Goal: Task Accomplishment & Management: Complete application form

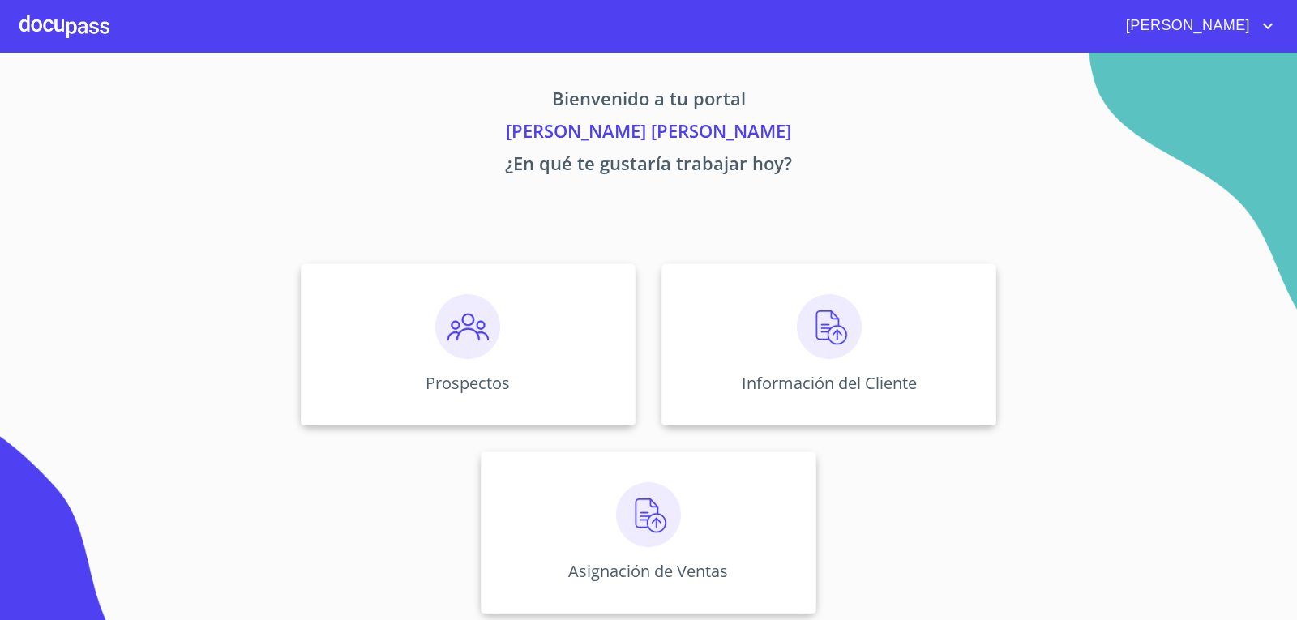
click at [950, 165] on p "¿En qué te gustaría trabajar hoy?" at bounding box center [648, 166] width 999 height 32
click at [828, 331] on img at bounding box center [829, 326] width 65 height 65
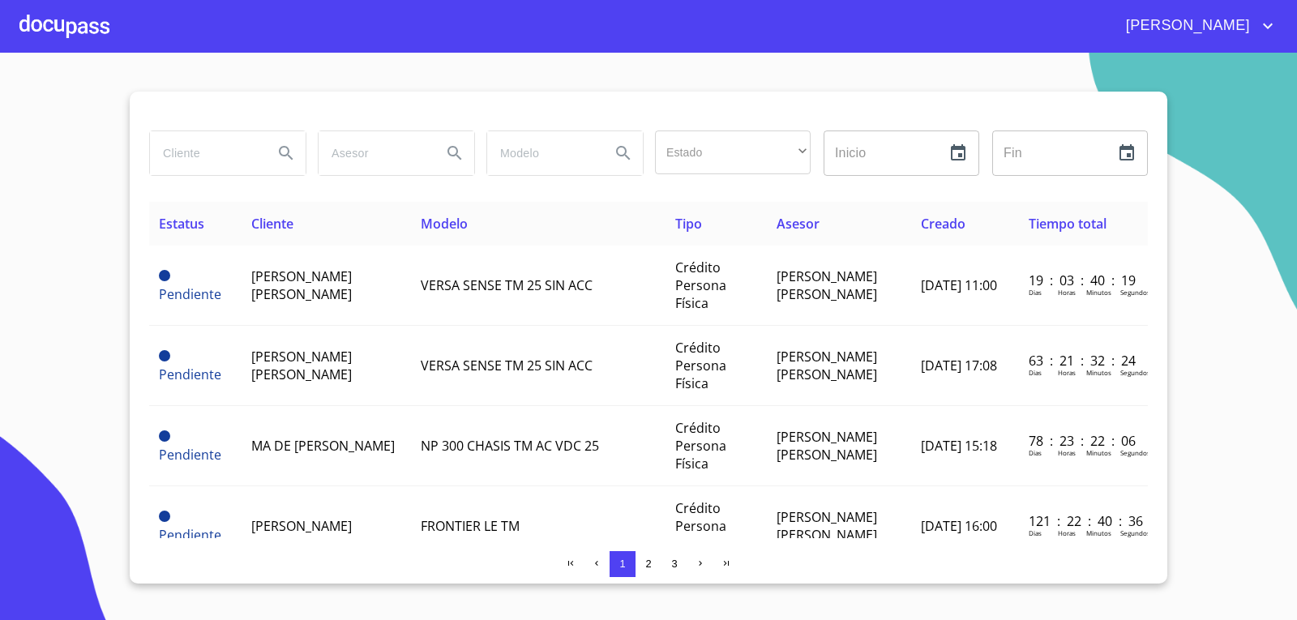
click at [75, 28] on div at bounding box center [64, 26] width 90 height 52
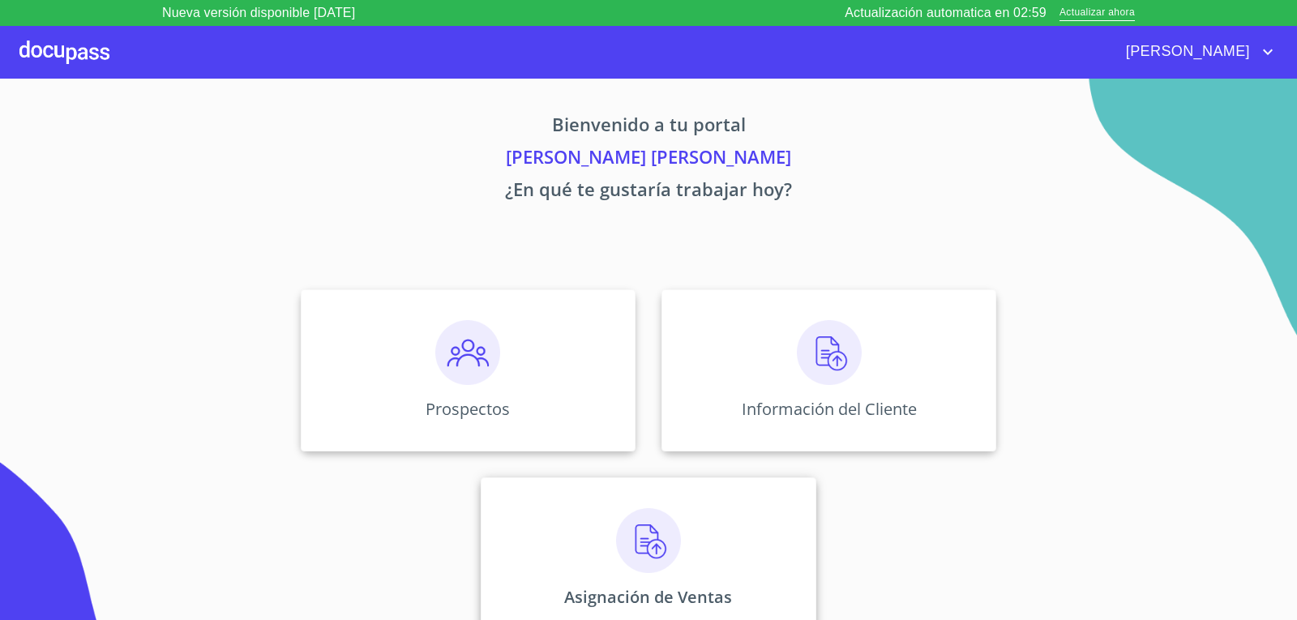
click at [637, 541] on img at bounding box center [648, 540] width 65 height 65
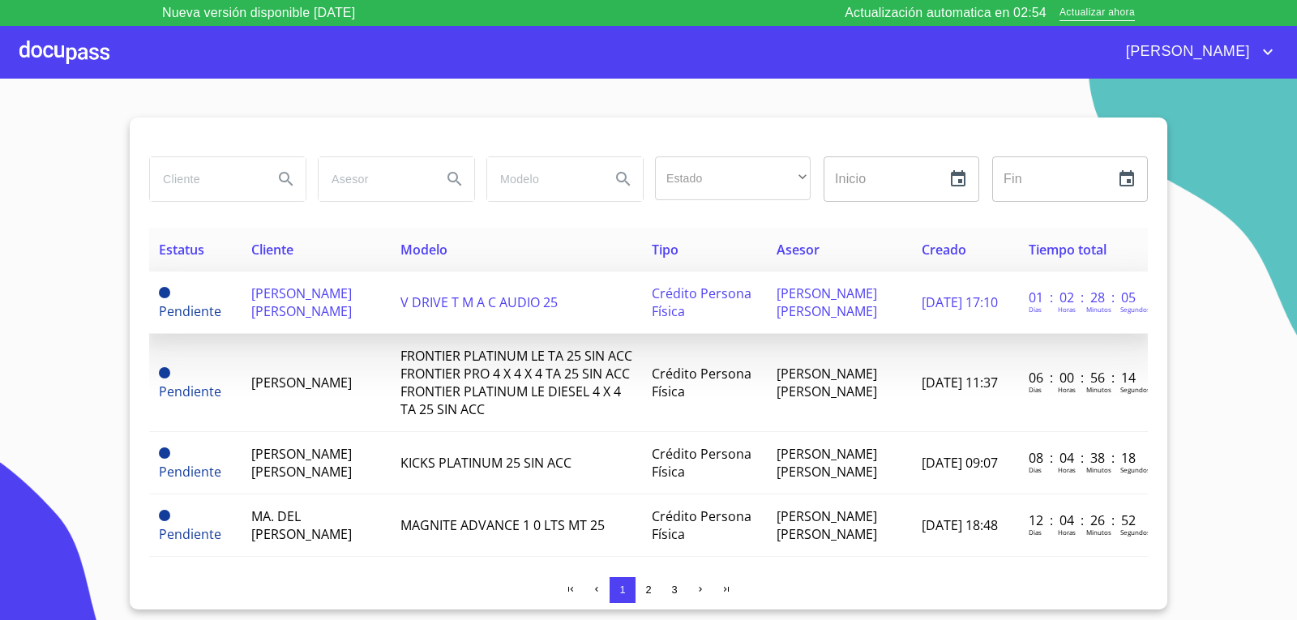
click at [336, 300] on span "[PERSON_NAME] [PERSON_NAME]" at bounding box center [301, 303] width 101 height 36
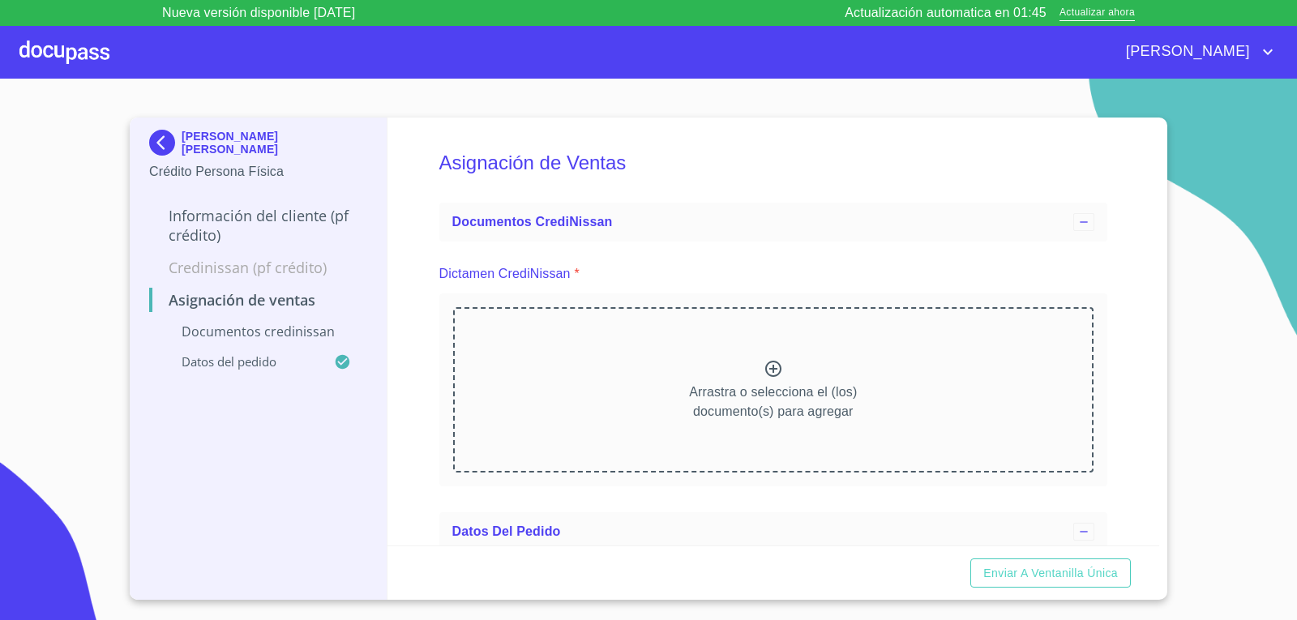
click at [767, 367] on icon at bounding box center [773, 369] width 16 height 16
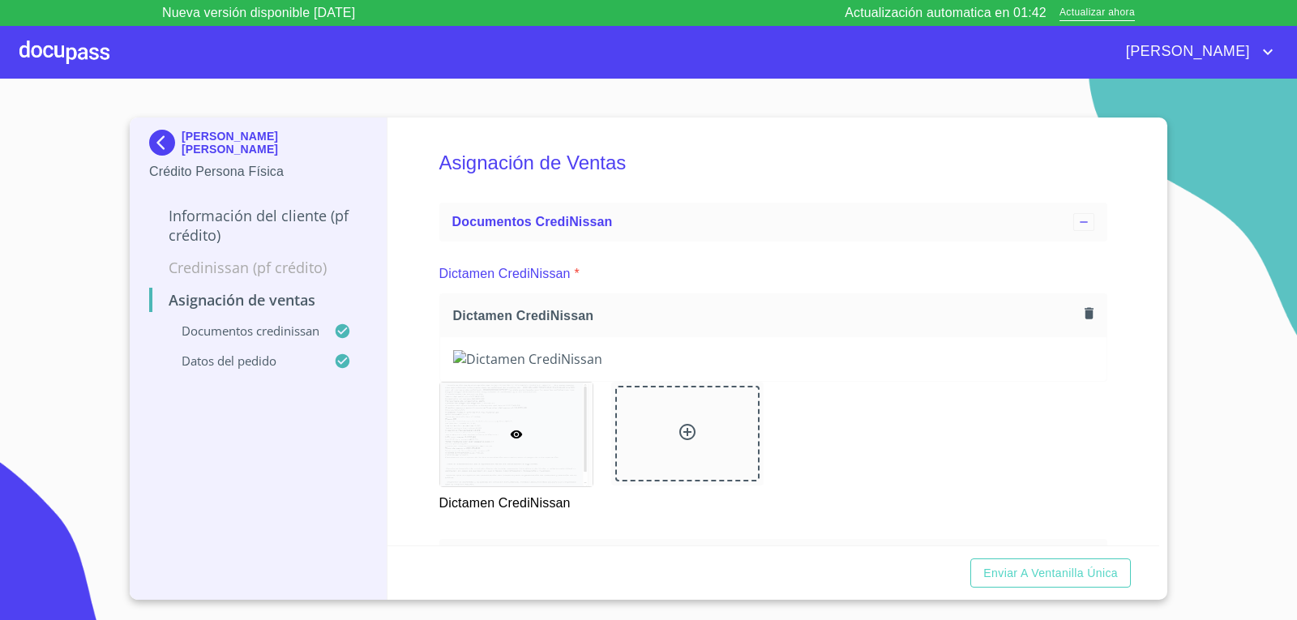
click at [1115, 395] on div "Asignación de Ventas Documentos CrediNissan Dictamen CrediNissan * Dictamen Cre…" at bounding box center [773, 332] width 772 height 428
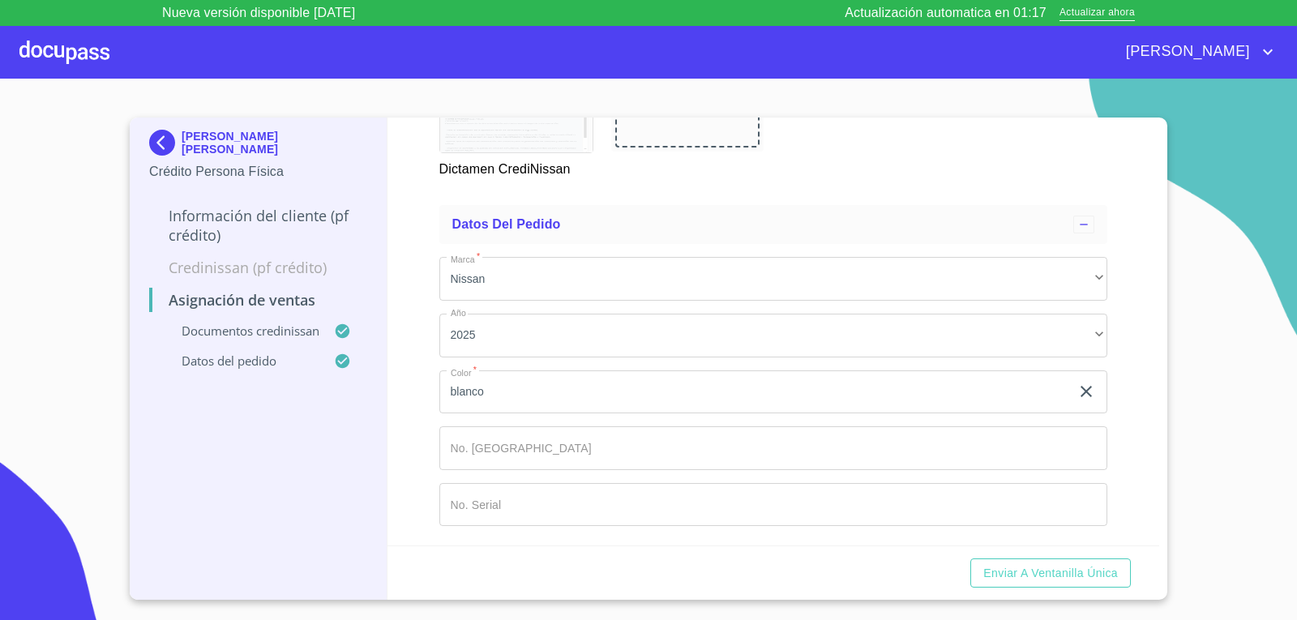
scroll to position [1187, 0]
click at [1008, 575] on span "Enviar a Ventanilla única" at bounding box center [1050, 573] width 135 height 20
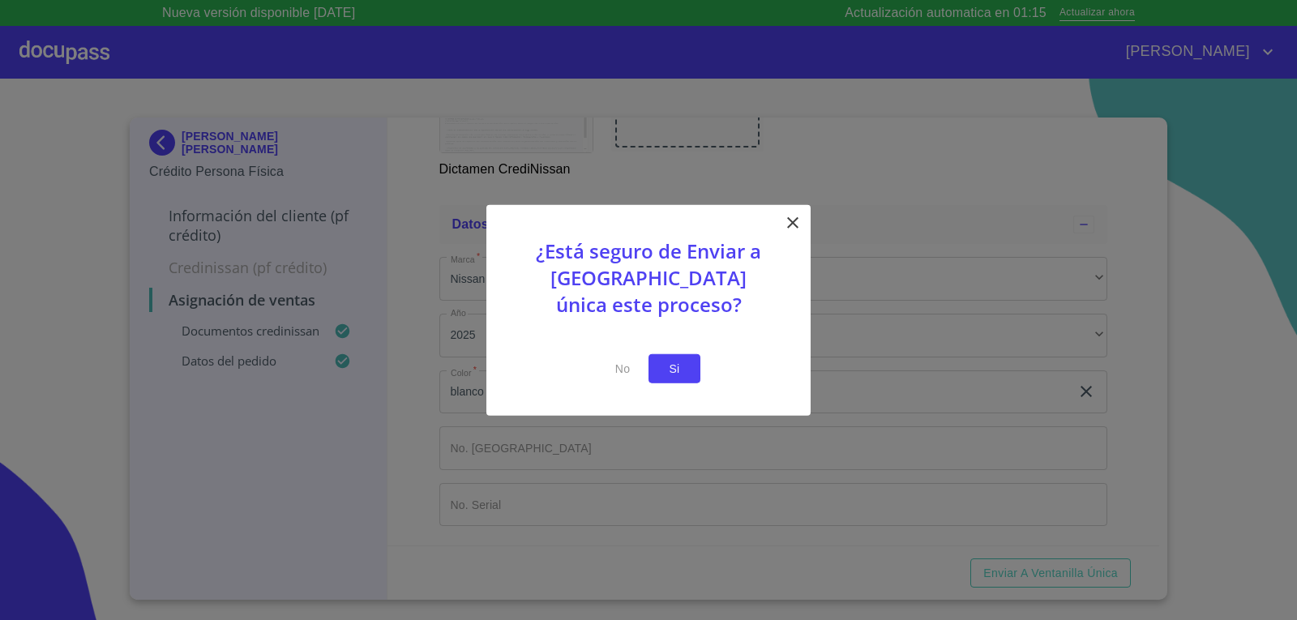
click at [673, 369] on span "Si" at bounding box center [674, 368] width 26 height 20
